Goal: Navigation & Orientation: Find specific page/section

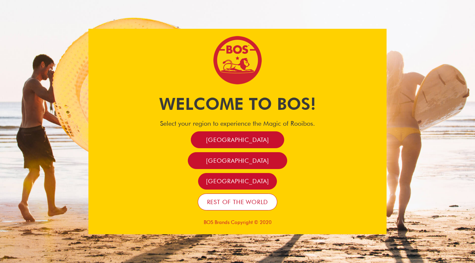
click at [238, 202] on span "Rest of the world" at bounding box center [237, 202] width 61 height 8
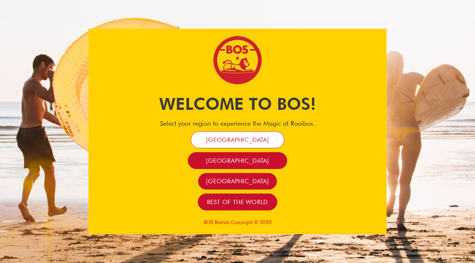
click at [243, 141] on span "[GEOGRAPHIC_DATA]" at bounding box center [237, 140] width 63 height 8
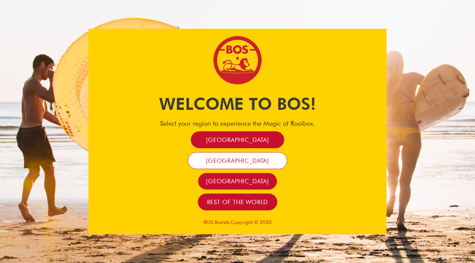
click at [232, 164] on span "France" at bounding box center [237, 161] width 63 height 8
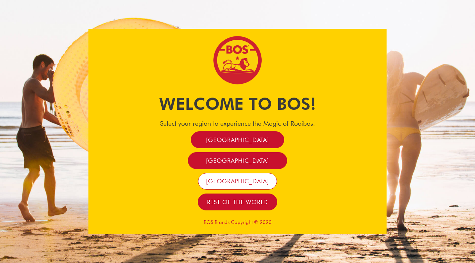
click at [234, 185] on link "United States" at bounding box center [237, 181] width 79 height 17
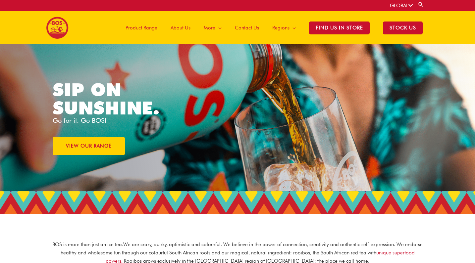
click at [145, 30] on span "Product Range" at bounding box center [141, 28] width 32 height 20
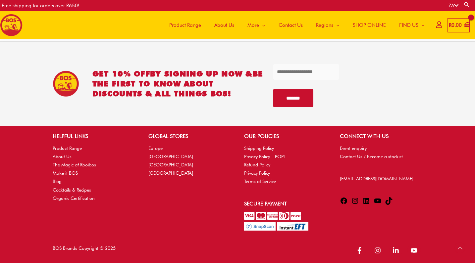
scroll to position [1408, 0]
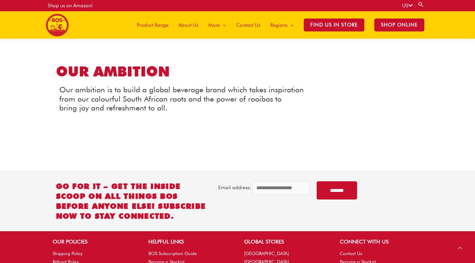
scroll to position [829, 0]
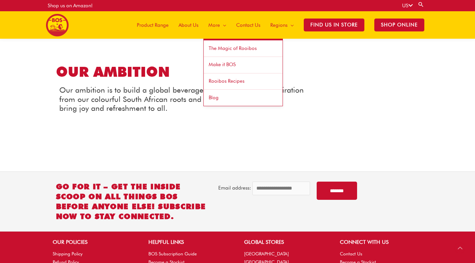
click at [221, 23] on span "Site Navigation" at bounding box center [223, 25] width 6 height 20
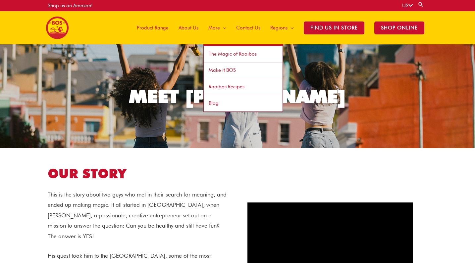
click at [225, 55] on span "The Magic of Rooibos" at bounding box center [233, 54] width 48 height 6
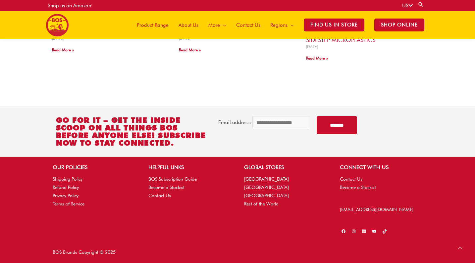
scroll to position [644, 0]
click at [349, 19] on span "Find Us in Store" at bounding box center [333, 25] width 61 height 13
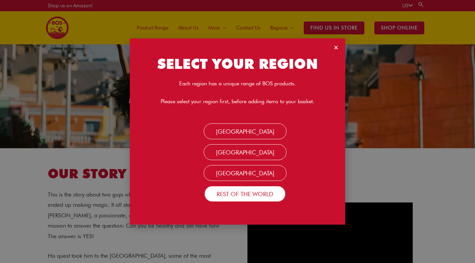
click at [238, 195] on link "Rest of the World" at bounding box center [244, 194] width 81 height 16
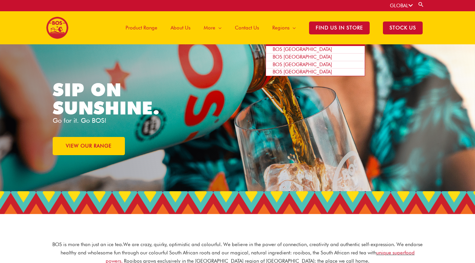
click at [288, 49] on span "BOS [GEOGRAPHIC_DATA]" at bounding box center [301, 49] width 59 height 6
